Goal: Task Accomplishment & Management: Use online tool/utility

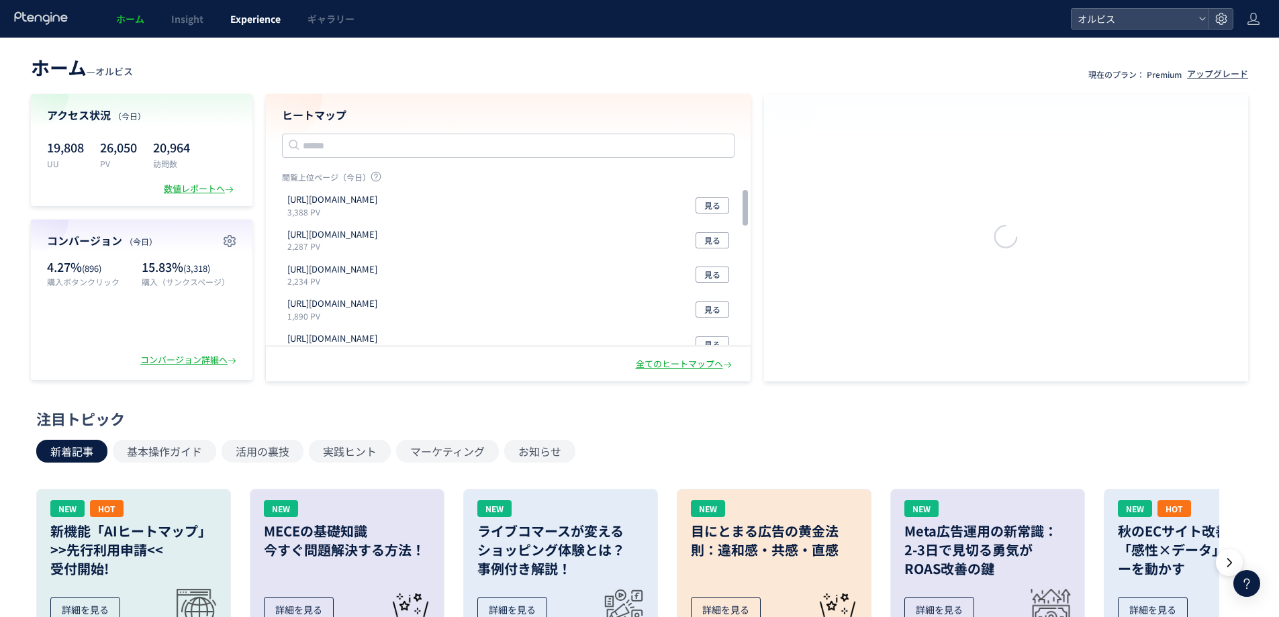
click at [240, 25] on span "Experience" at bounding box center [255, 18] width 50 height 13
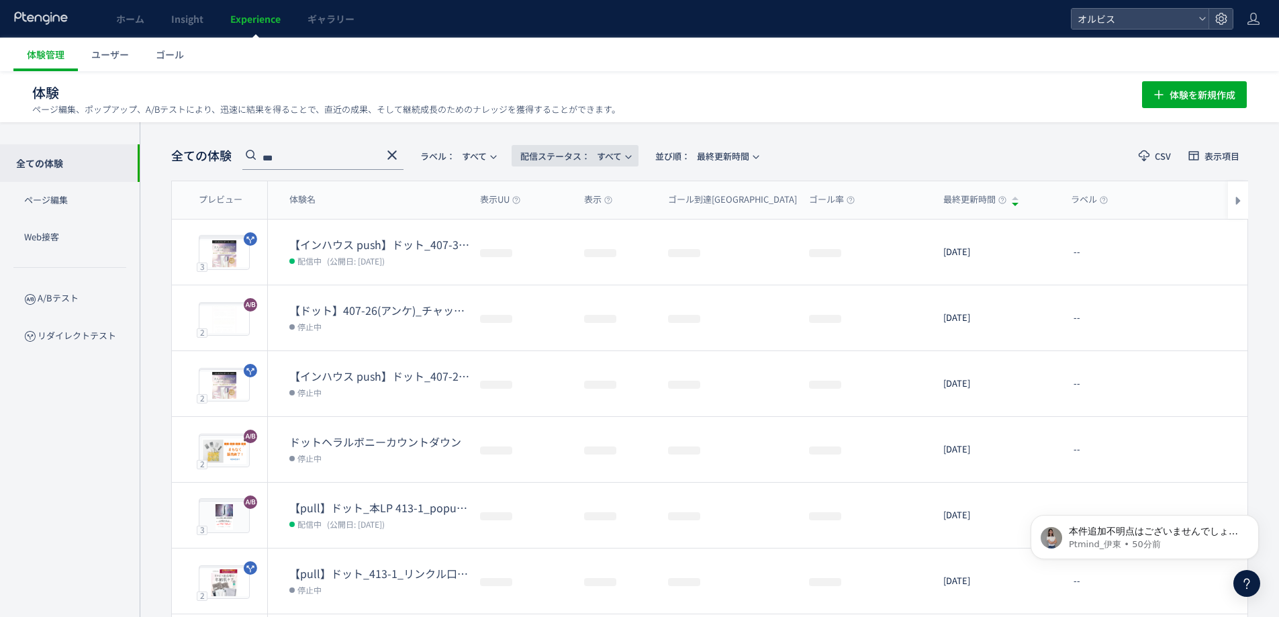
click at [532, 158] on span "配信ステータス​：" at bounding box center [555, 156] width 70 height 13
click at [561, 212] on li "配信中" at bounding box center [578, 217] width 55 height 24
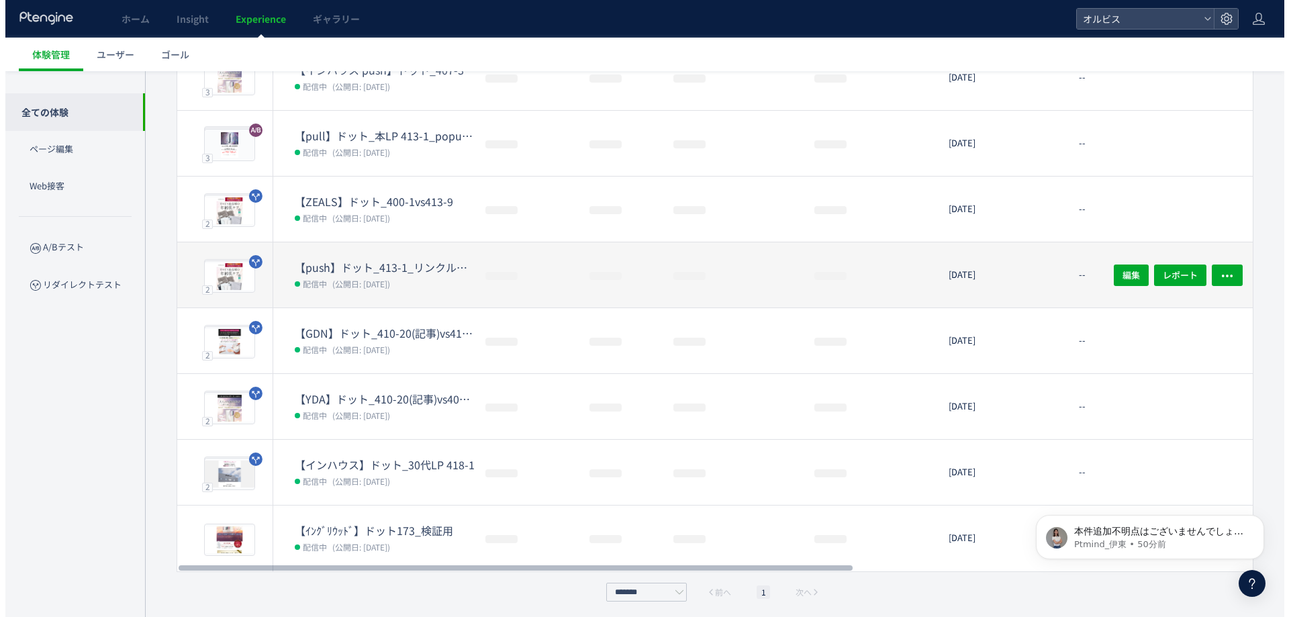
scroll to position [179, 0]
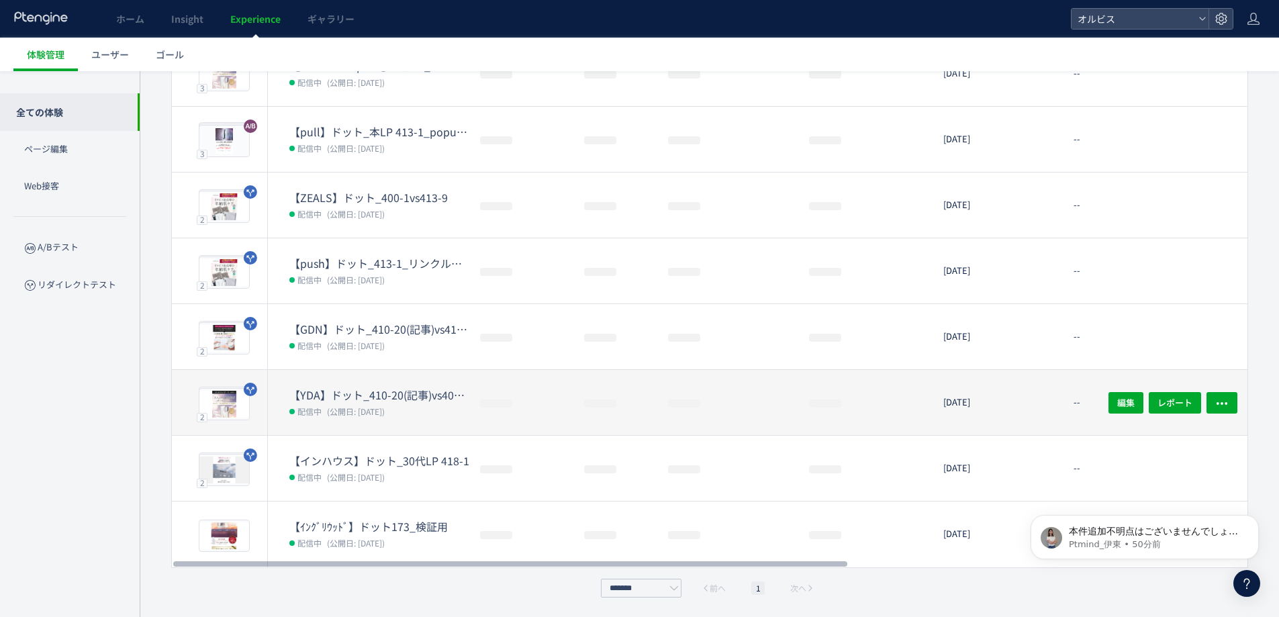
click at [342, 420] on dl "【YDA】ドット_410-20(記事)vs407-25(アンケ) 配信中 (公開日: [DATE])" at bounding box center [379, 411] width 180 height 48
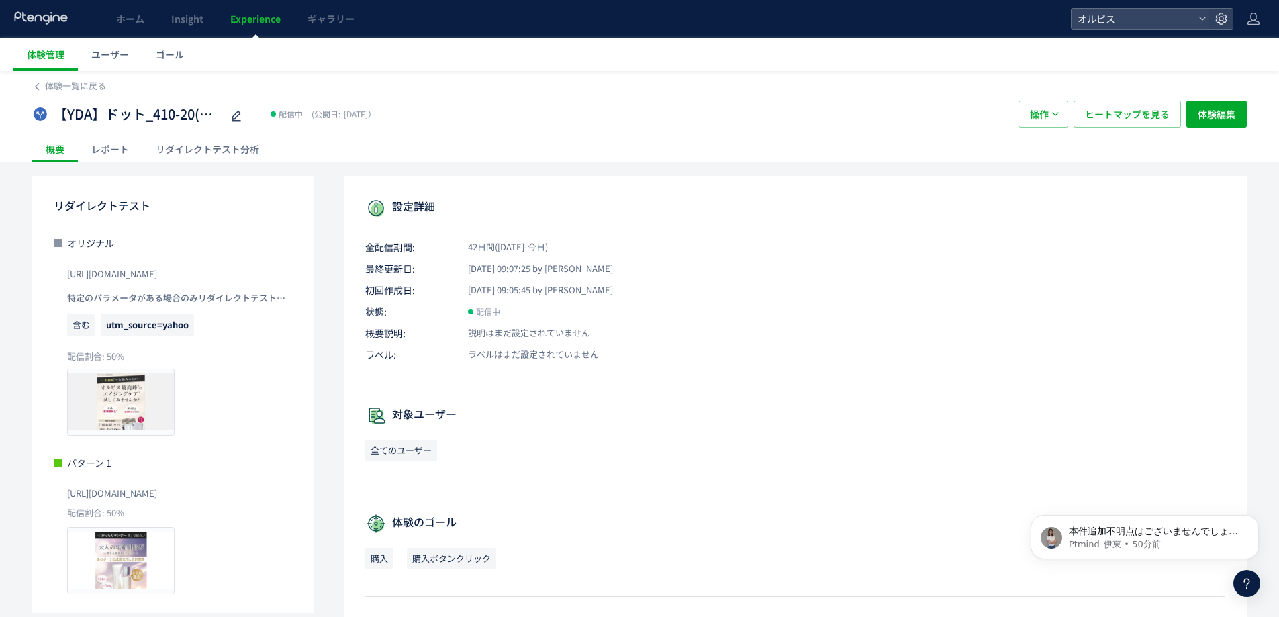
click at [197, 146] on div "リダイレクトテスト分析" at bounding box center [207, 149] width 130 height 27
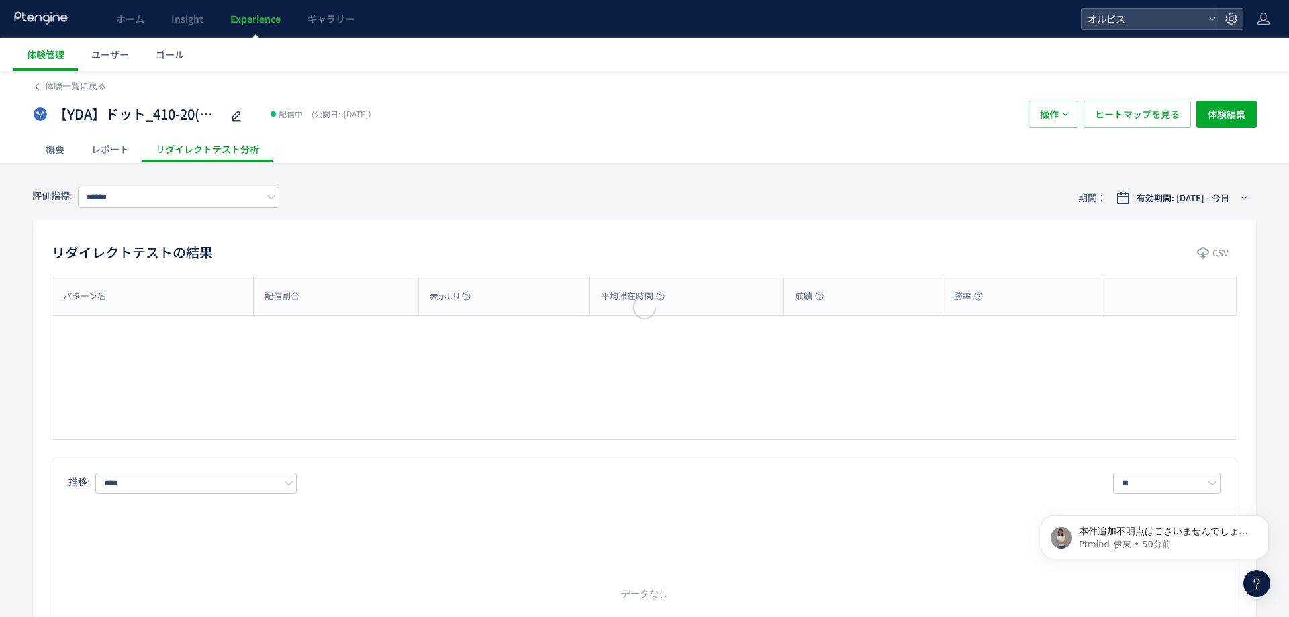
type input "**"
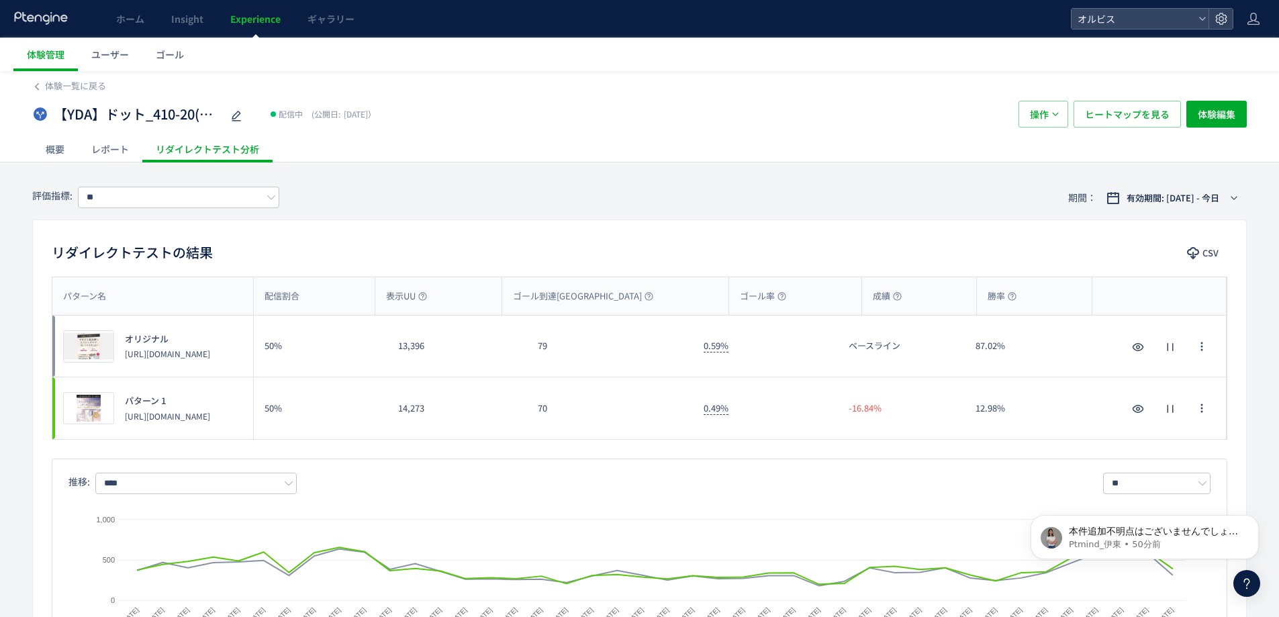
click at [551, 415] on div "70" at bounding box center [610, 408] width 166 height 62
click at [551, 416] on div "70" at bounding box center [610, 408] width 166 height 62
click at [554, 416] on div "70" at bounding box center [610, 408] width 166 height 62
drag, startPoint x: 601, startPoint y: 416, endPoint x: 568, endPoint y: 419, distance: 32.4
click at [600, 416] on div "70" at bounding box center [610, 408] width 166 height 62
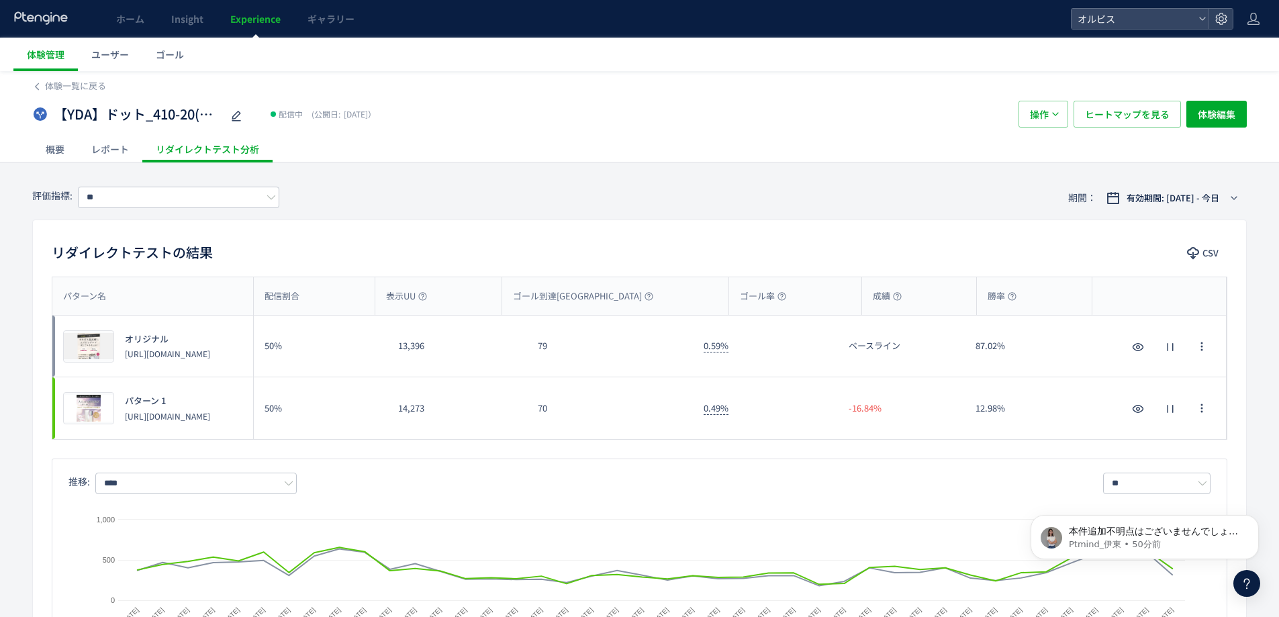
click at [149, 411] on p "[URL][DOMAIN_NAME]" at bounding box center [167, 415] width 85 height 11
click at [167, 410] on p "[URL][DOMAIN_NAME]" at bounding box center [167, 415] width 85 height 11
drag, startPoint x: 179, startPoint y: 407, endPoint x: 187, endPoint y: 409, distance: 8.3
click at [181, 410] on p "[URL][DOMAIN_NAME]" at bounding box center [167, 415] width 85 height 11
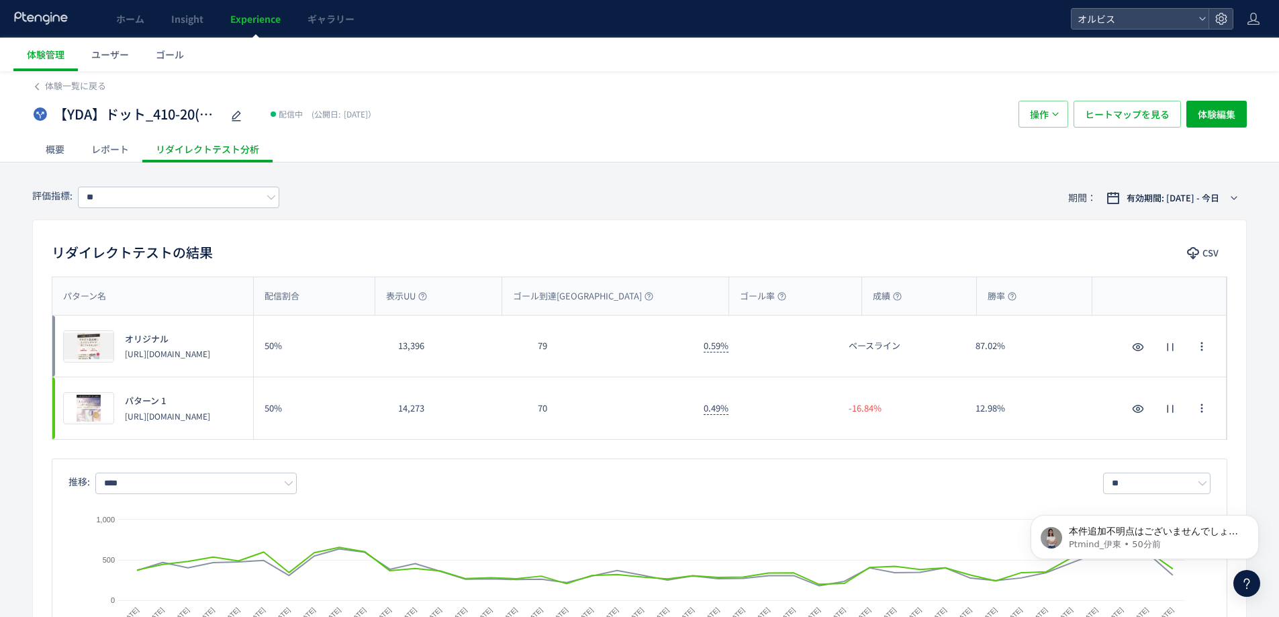
click at [231, 428] on div "プレビュー パターン 1 [URL][DOMAIN_NAME]" at bounding box center [152, 408] width 201 height 62
drag, startPoint x: 188, startPoint y: 422, endPoint x: 121, endPoint y: 409, distance: 67.8
click at [121, 409] on div "パターン 1 [URL][DOMAIN_NAME]" at bounding box center [162, 408] width 96 height 27
copy p "[URL][DOMAIN_NAME]"
